Goal: Transaction & Acquisition: Purchase product/service

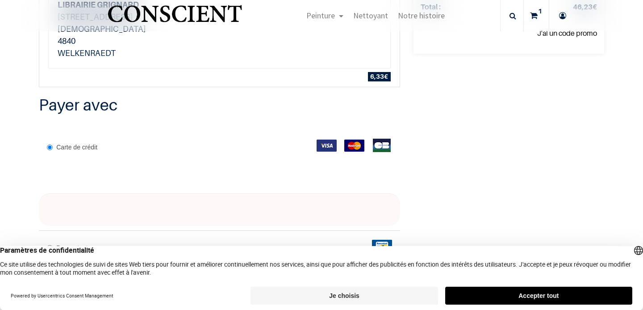
scroll to position [259, 0]
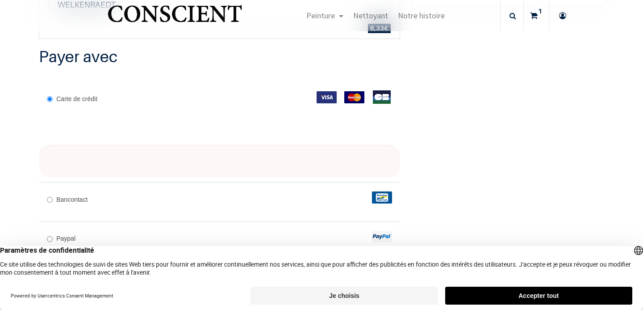
click at [259, 145] on div at bounding box center [219, 161] width 361 height 33
click at [460, 111] on div "Votre commande: 46,23 € Product Qty Price Doux Quantités :" at bounding box center [509, 61] width 204 height 532
click at [377, 296] on button "Je choisis" at bounding box center [344, 295] width 187 height 18
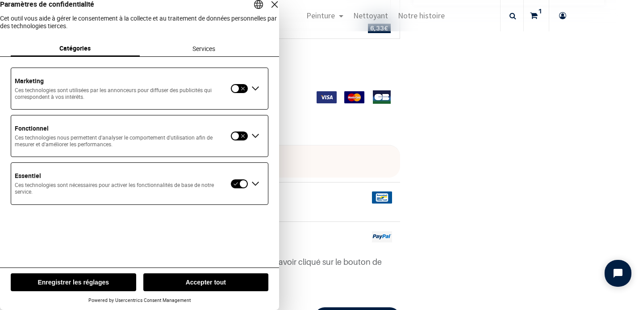
click at [65, 281] on button "Enregistrer les réglages" at bounding box center [74, 282] width 126 height 18
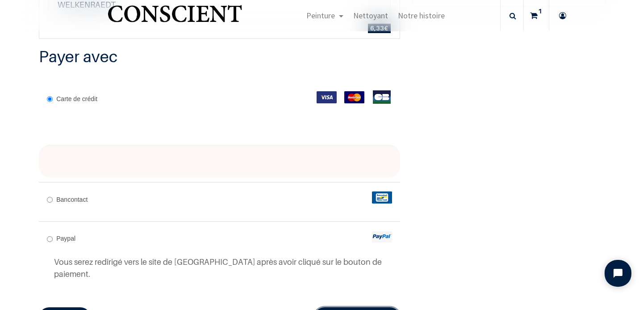
radio input "true"
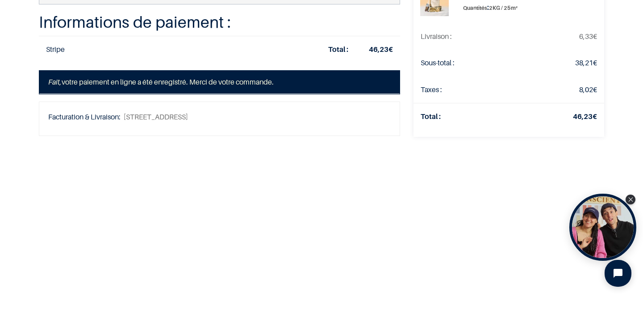
scroll to position [81, 0]
